Goal: Information Seeking & Learning: Learn about a topic

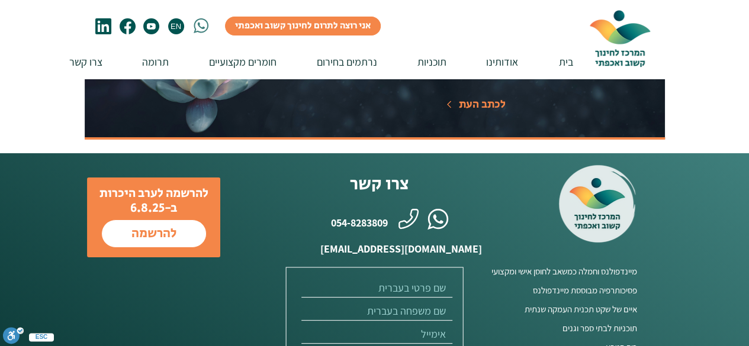
scroll to position [4352, 0]
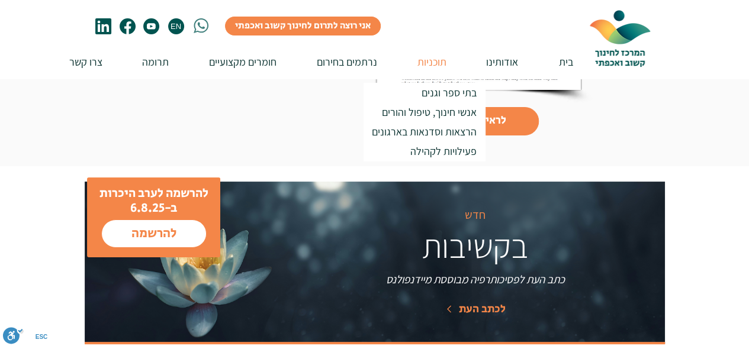
click at [426, 65] on p "תוכניות" at bounding box center [431, 62] width 41 height 34
click at [440, 108] on p "אנשי חינוך, טיפול והורים" at bounding box center [428, 112] width 105 height 20
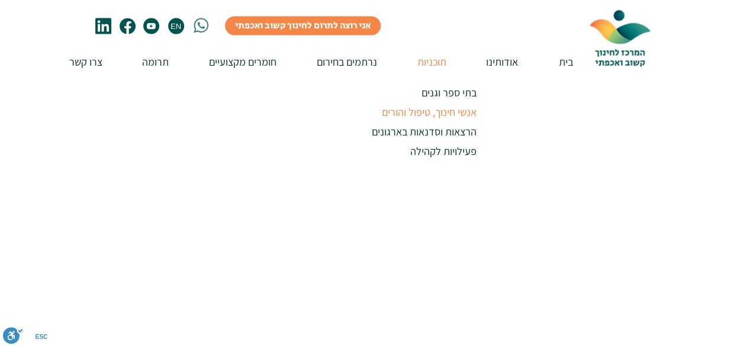
scroll to position [508, 0]
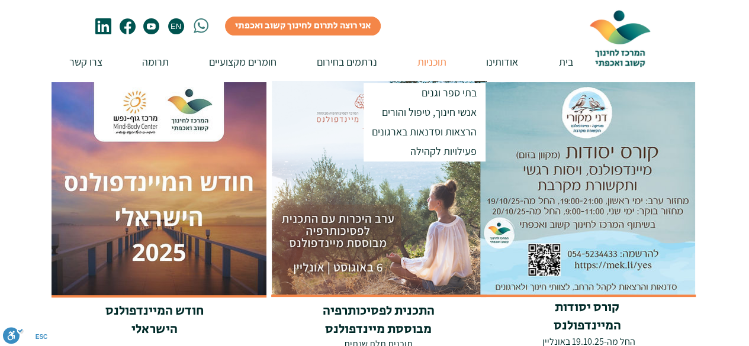
scroll to position [237, 0]
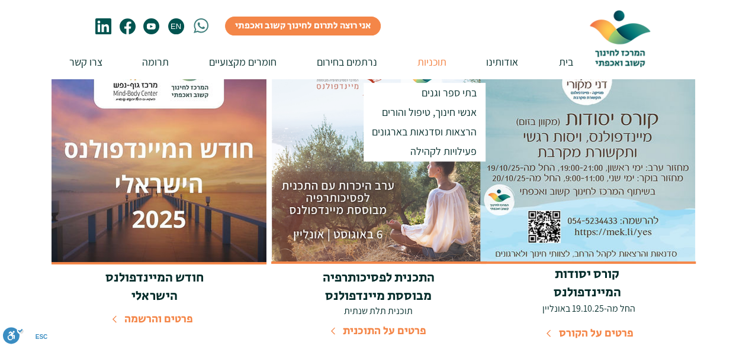
click at [388, 330] on span "פרטים על התוכנית" at bounding box center [384, 331] width 83 height 16
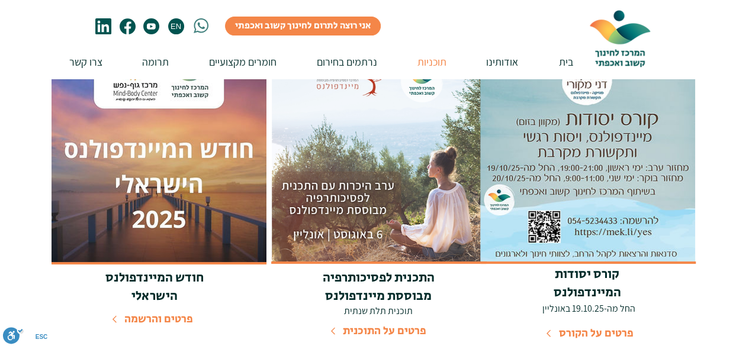
click at [380, 206] on img at bounding box center [379, 155] width 215 height 215
click at [382, 113] on img at bounding box center [379, 155] width 215 height 215
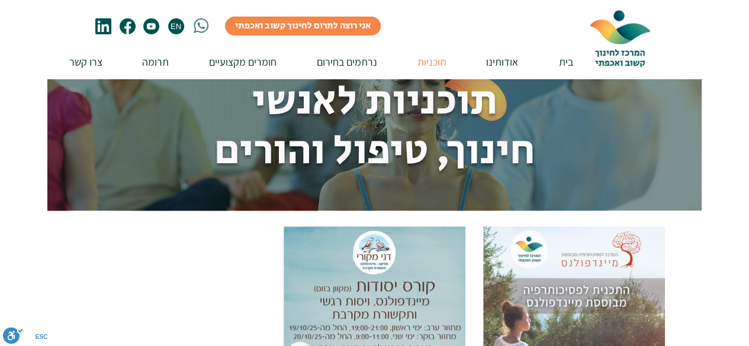
scroll to position [0, 0]
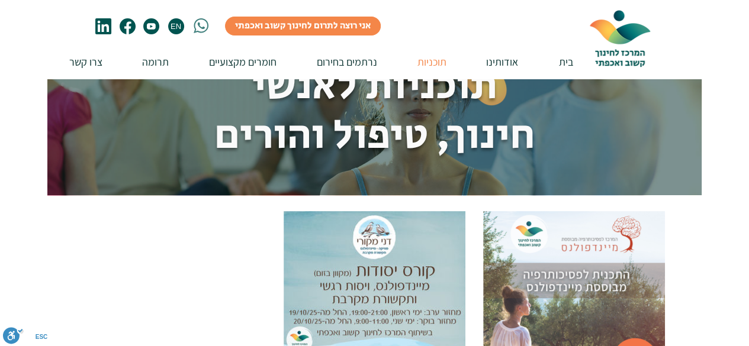
scroll to position [59, 0]
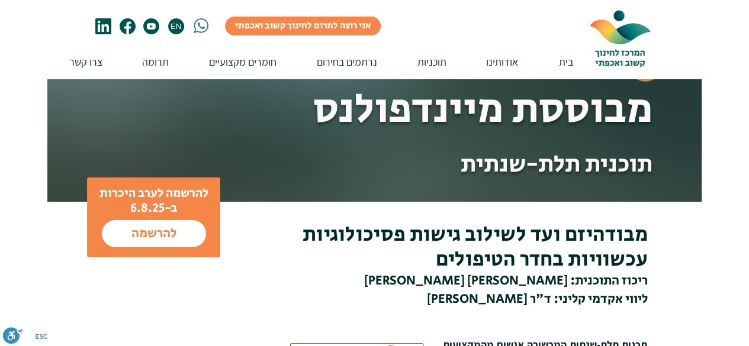
click at [550, 265] on div at bounding box center [574, 301] width 182 height 181
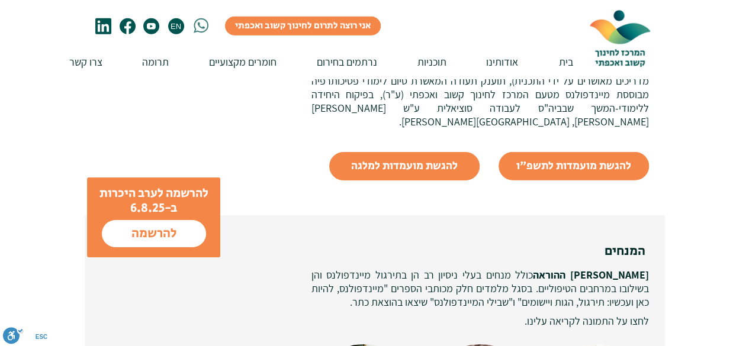
scroll to position [1480, 0]
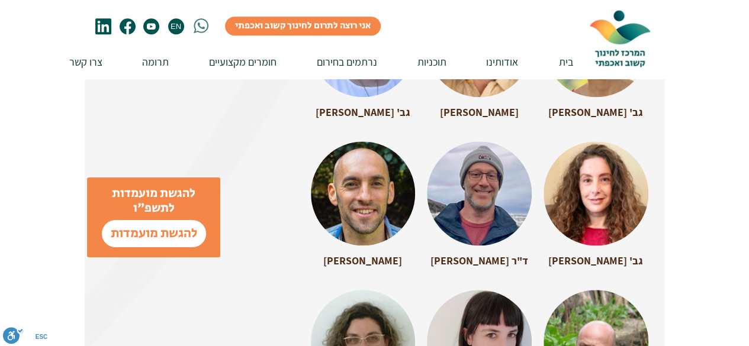
scroll to position [2486, 0]
